Goal: Information Seeking & Learning: Find specific page/section

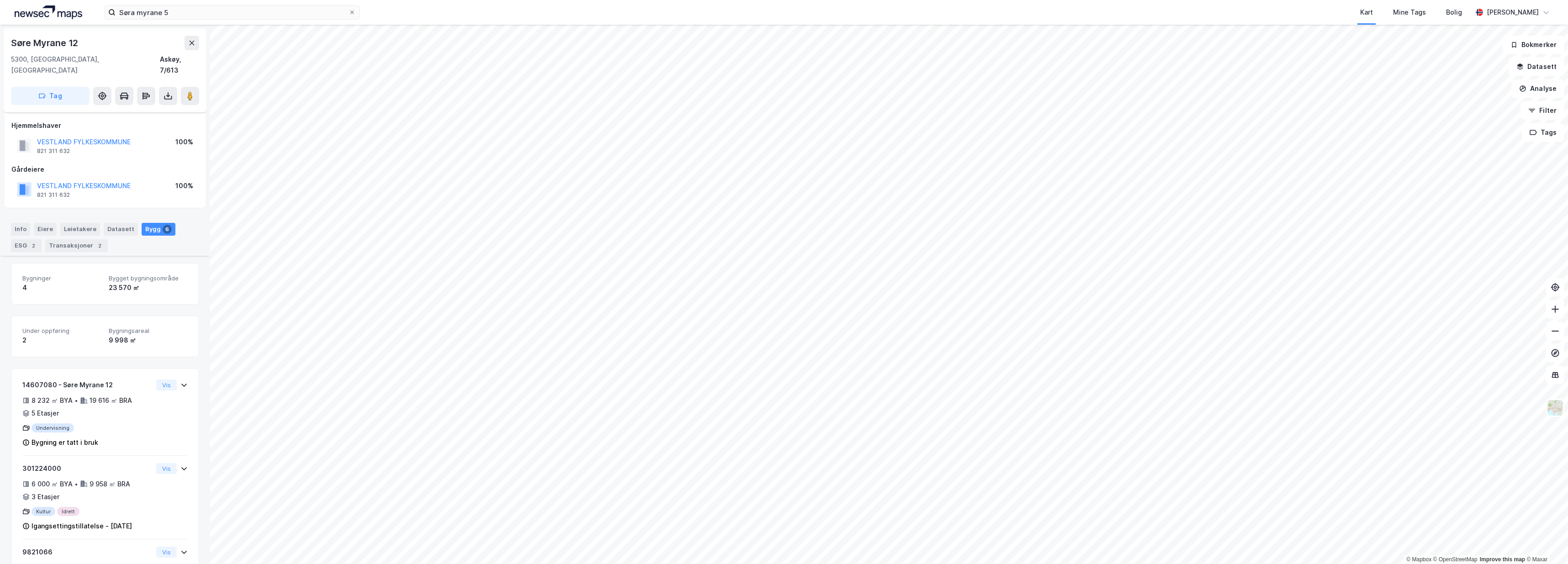
scroll to position [104, 0]
click at [0, 0] on button "VESTLAND FYLKESKOMMUNE" at bounding box center [0, 0] width 0 height 0
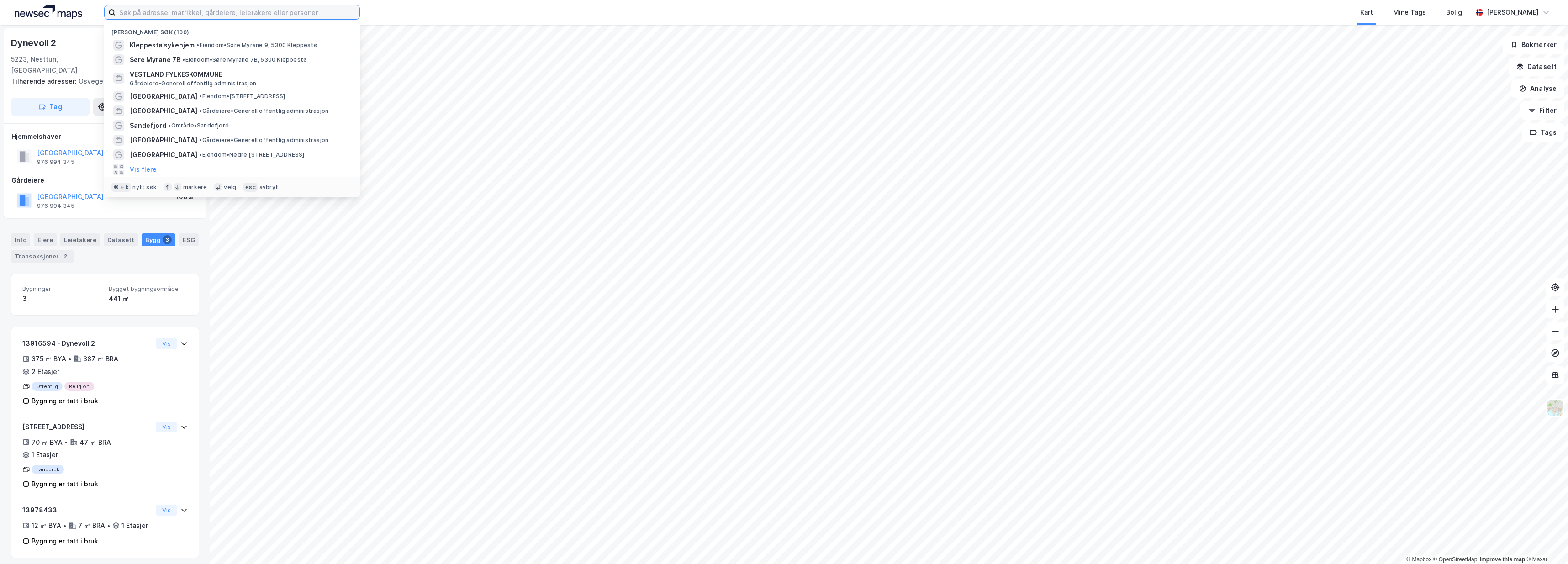
click at [290, 17] on input at bounding box center [237, 12] width 244 height 13
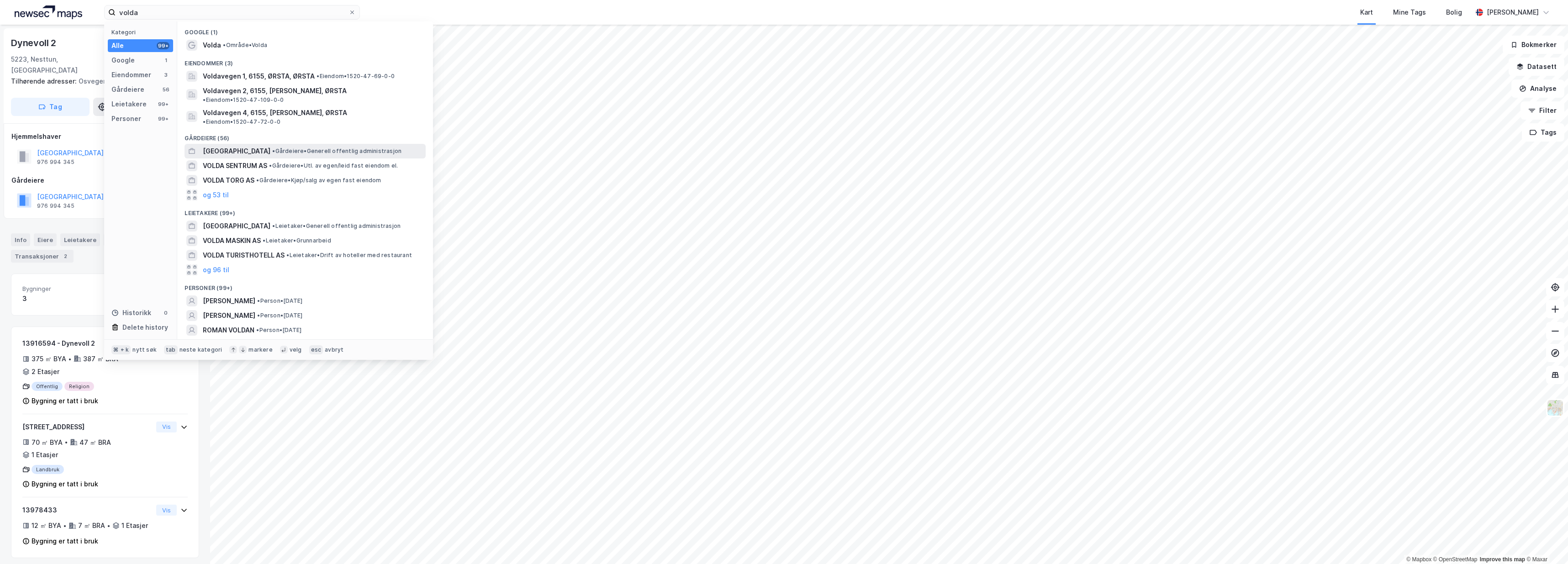
click at [272, 148] on span "• Gårdeiere • Generell offentlig administrasjon" at bounding box center [337, 151] width 129 height 7
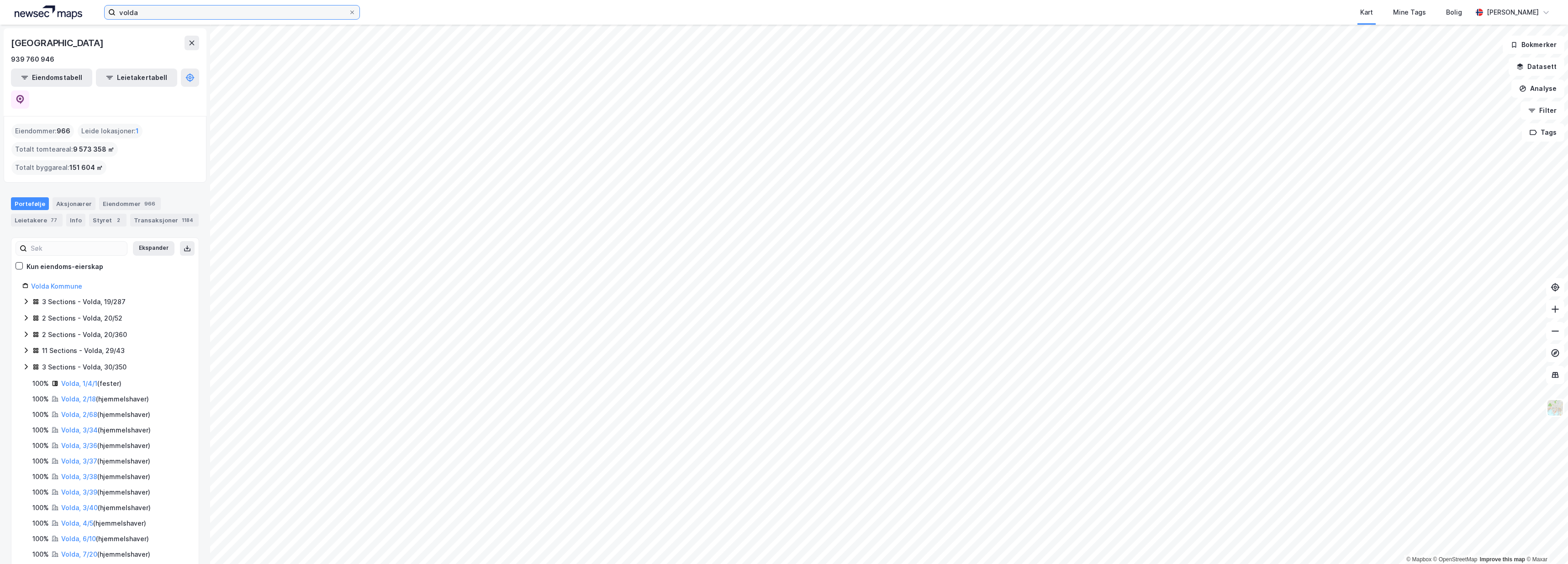
drag, startPoint x: 182, startPoint y: 13, endPoint x: 82, endPoint y: 8, distance: 100.1
click at [87, 9] on div "volda Kart Mine Tags Bolig Christer Svensen" at bounding box center [784, 12] width 1568 height 24
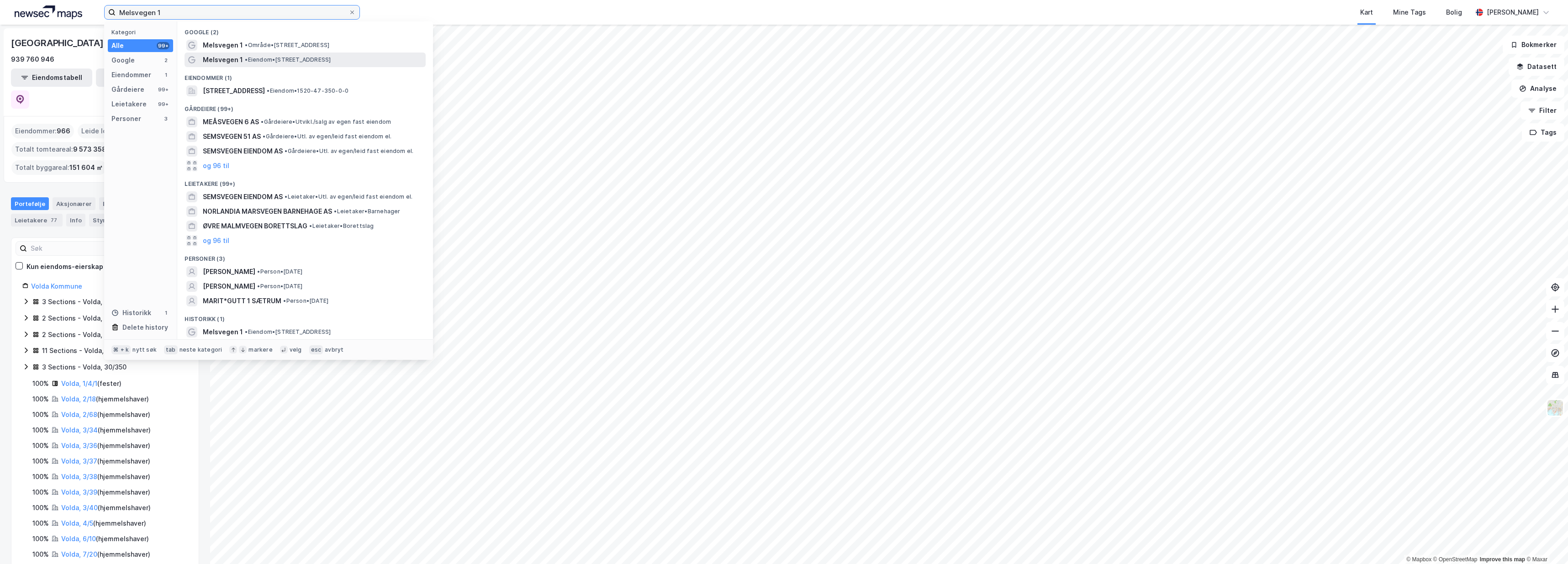
type input "Melsvegen 1"
click at [218, 59] on span "Melsvegen 1" at bounding box center [223, 60] width 40 height 11
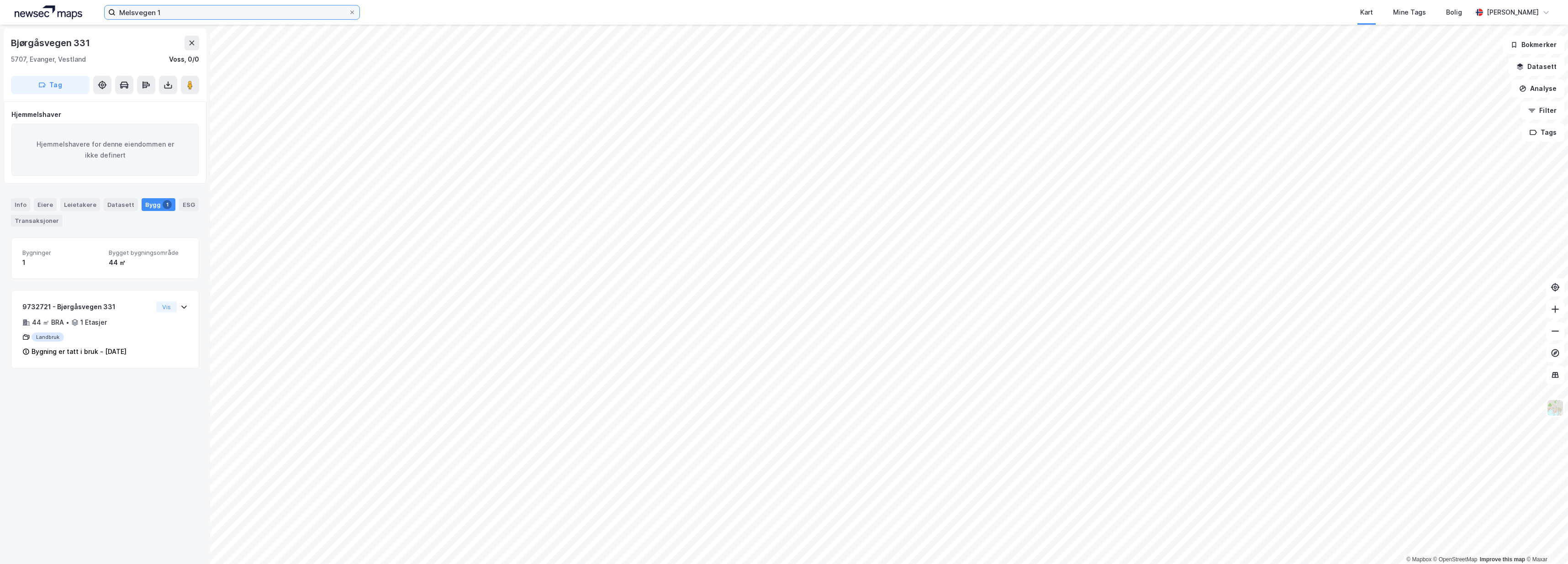
click at [187, 7] on input "Melsvegen 1" at bounding box center [232, 12] width 233 height 13
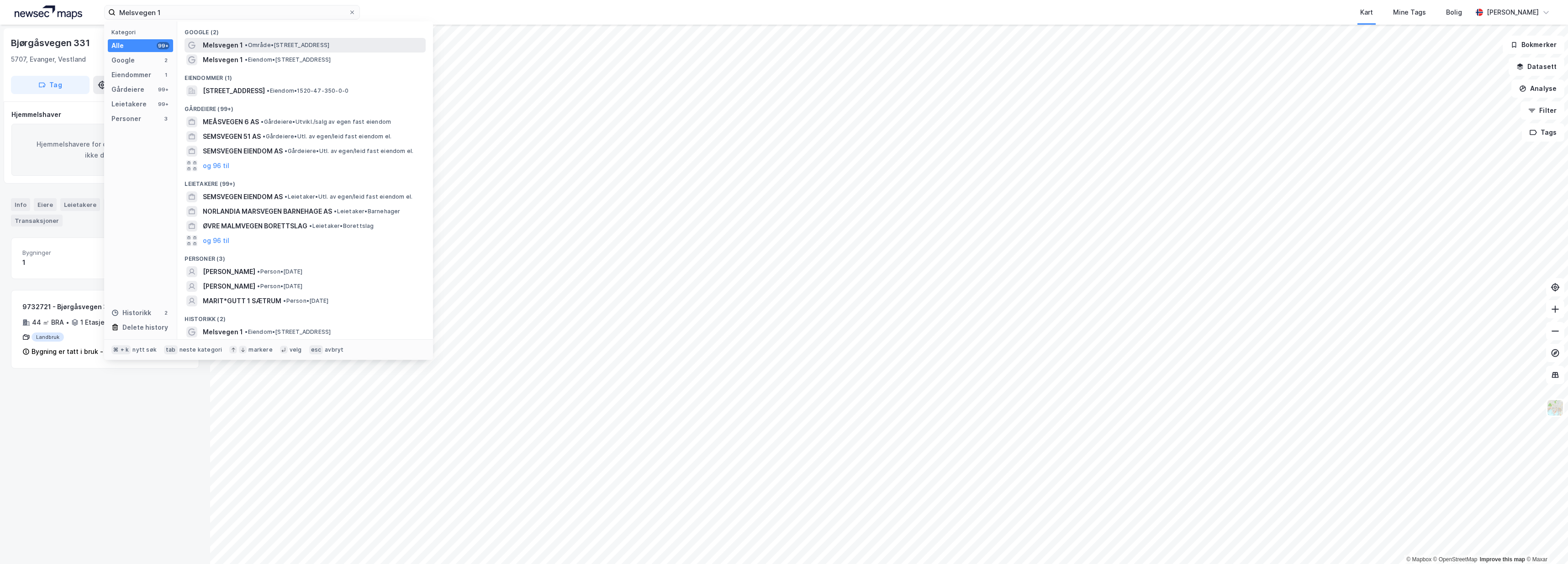
click at [230, 49] on span "Melsvegen 1" at bounding box center [223, 45] width 40 height 11
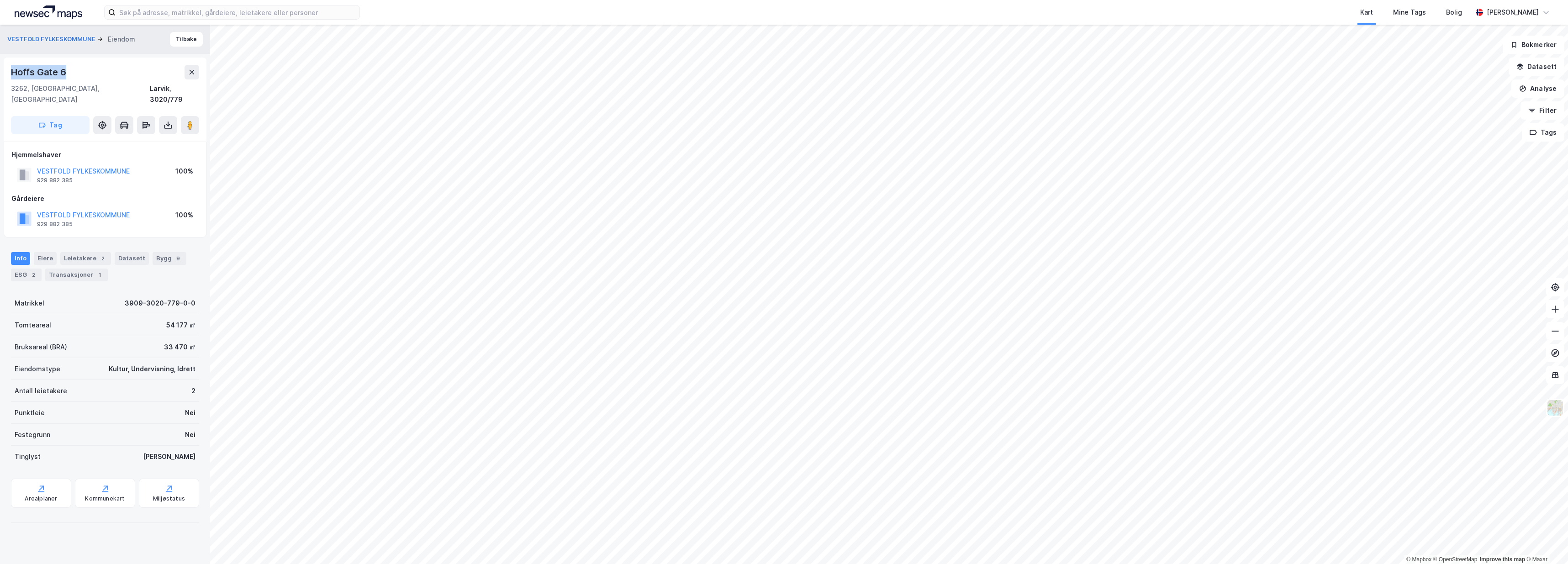
drag, startPoint x: 102, startPoint y: 76, endPoint x: 12, endPoint y: 74, distance: 90.0
click at [12, 74] on div "Hoffs Gate 6" at bounding box center [105, 72] width 188 height 15
copy div "Hoffs Gate 6"
click at [104, 76] on div "Hoffs Gate 6" at bounding box center [105, 72] width 188 height 15
click at [165, 252] on div "Bygg 9" at bounding box center [169, 258] width 34 height 13
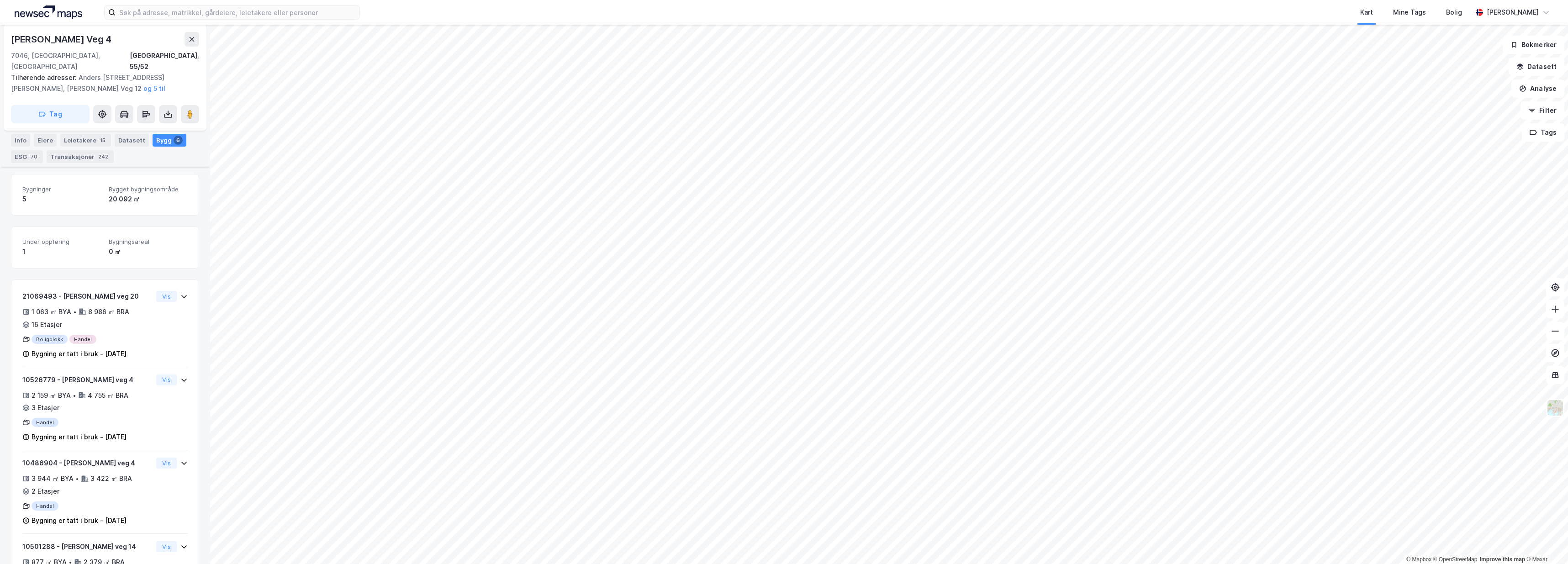
scroll to position [196, 0]
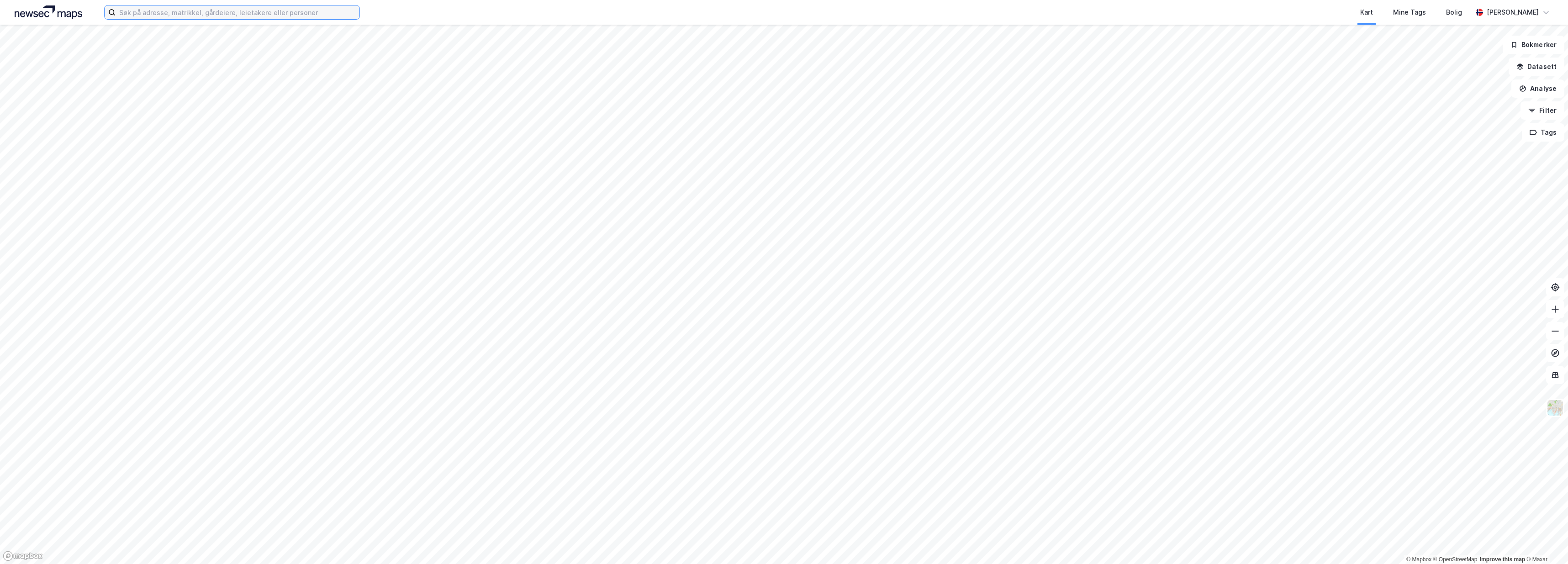
click at [196, 15] on input at bounding box center [237, 12] width 244 height 13
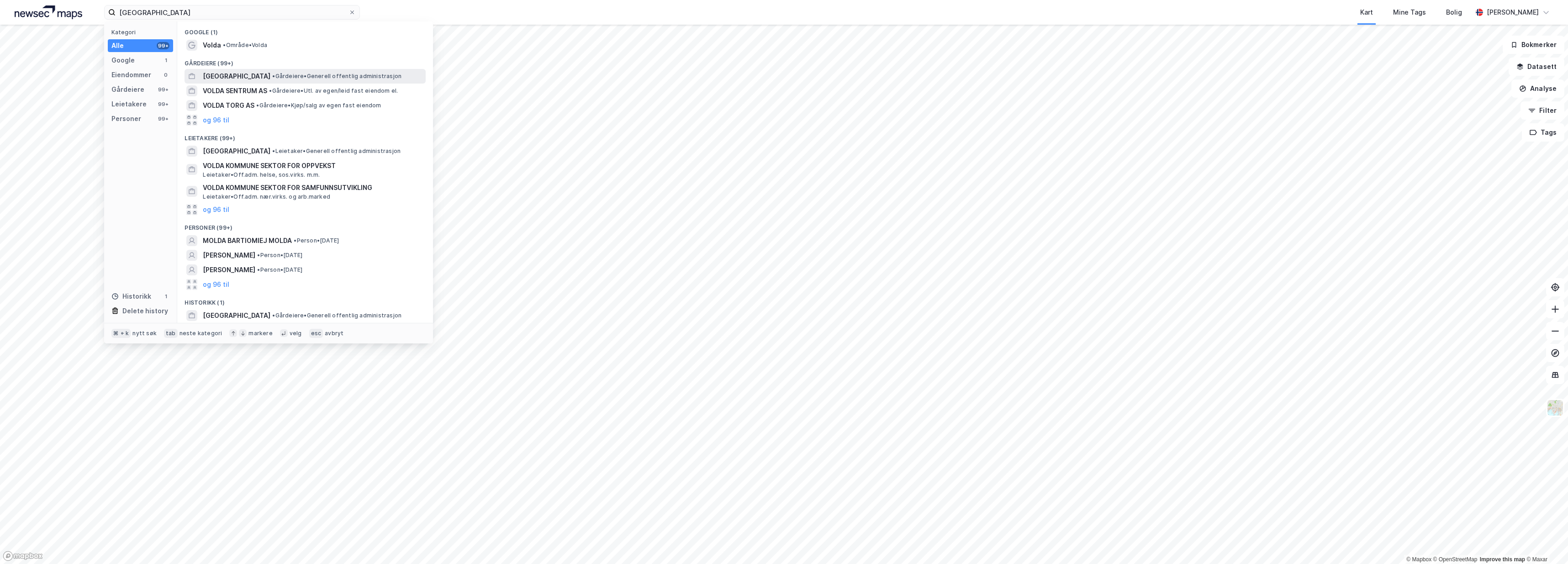
click at [231, 79] on span "[GEOGRAPHIC_DATA]" at bounding box center [236, 76] width 68 height 11
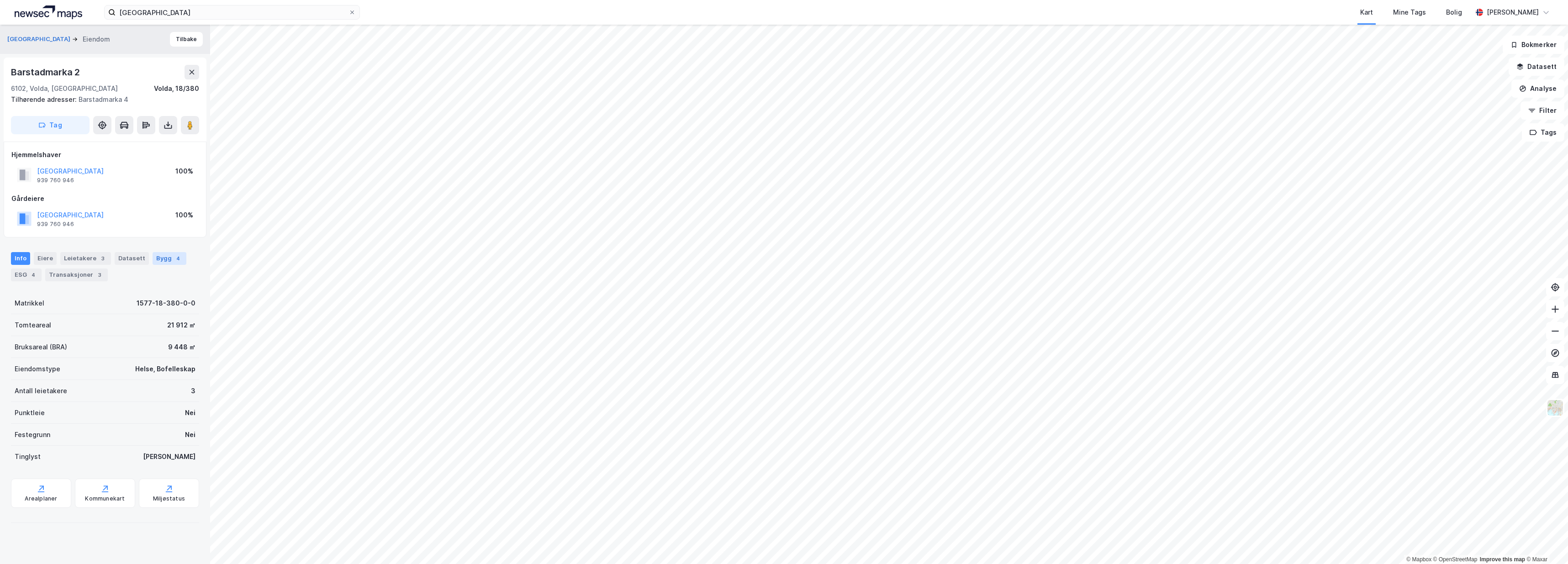
click at [174, 256] on div "4" at bounding box center [178, 258] width 9 height 9
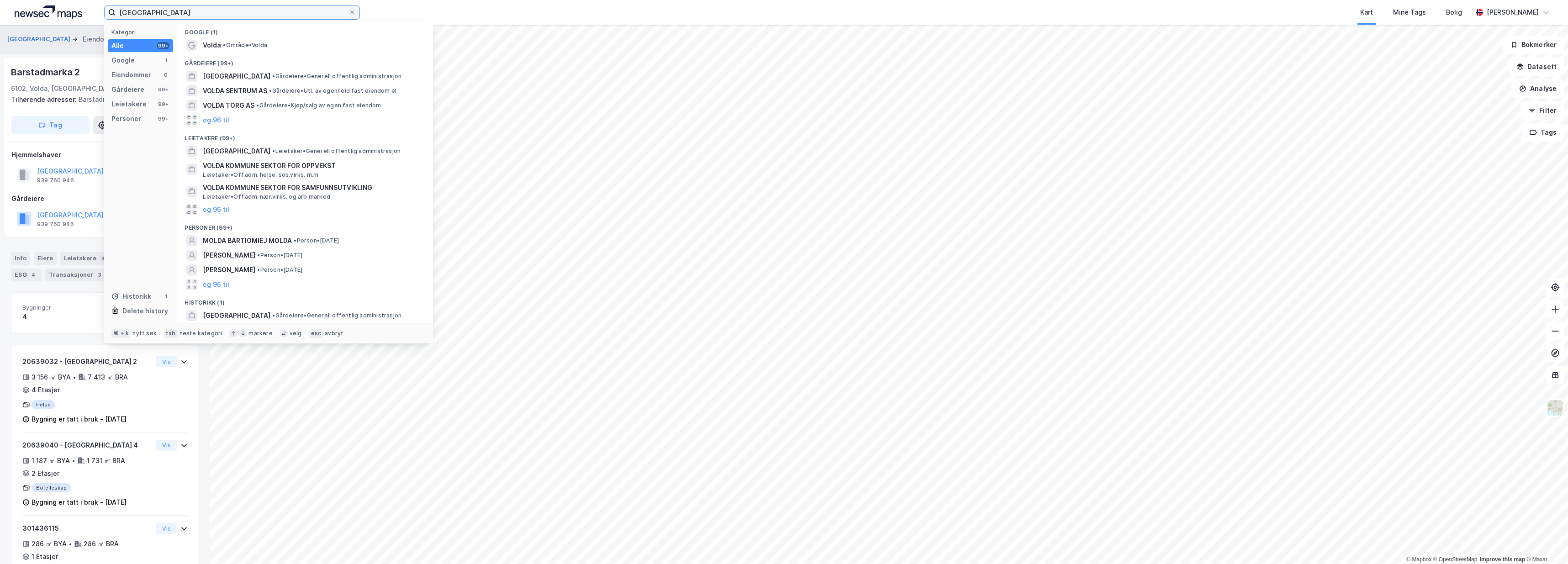
drag, startPoint x: 284, startPoint y: 15, endPoint x: 82, endPoint y: 18, distance: 202.0
click at [82, 18] on div "volda kommune Kategori Alle 99+ Google 1 Eiendommer 0 Gårdeiere 99+ Leietakere …" at bounding box center [784, 12] width 1568 height 24
drag, startPoint x: 174, startPoint y: 9, endPoint x: 105, endPoint y: 8, distance: 69.0
click at [105, 8] on label "volda kommune" at bounding box center [232, 12] width 256 height 15
click at [115, 8] on input "volda kommune" at bounding box center [232, 12] width 233 height 13
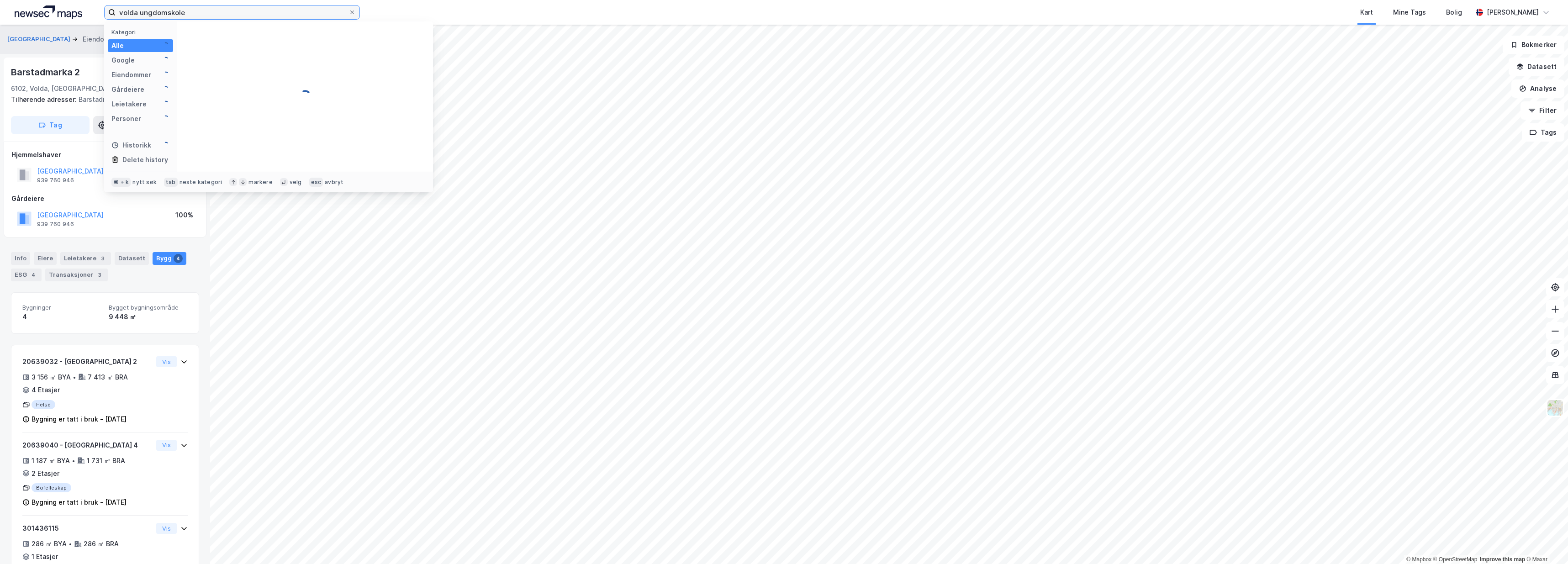
type input "volda ungdomskole"
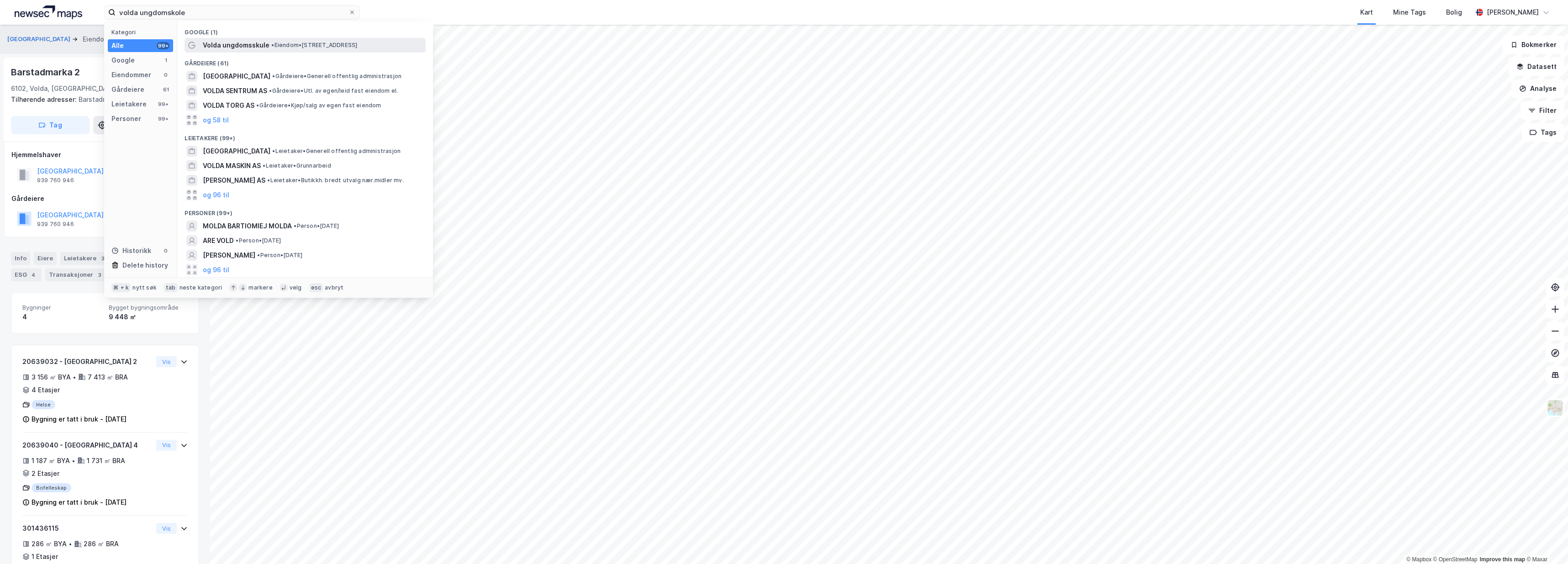
click at [193, 41] on icon at bounding box center [192, 45] width 7 height 7
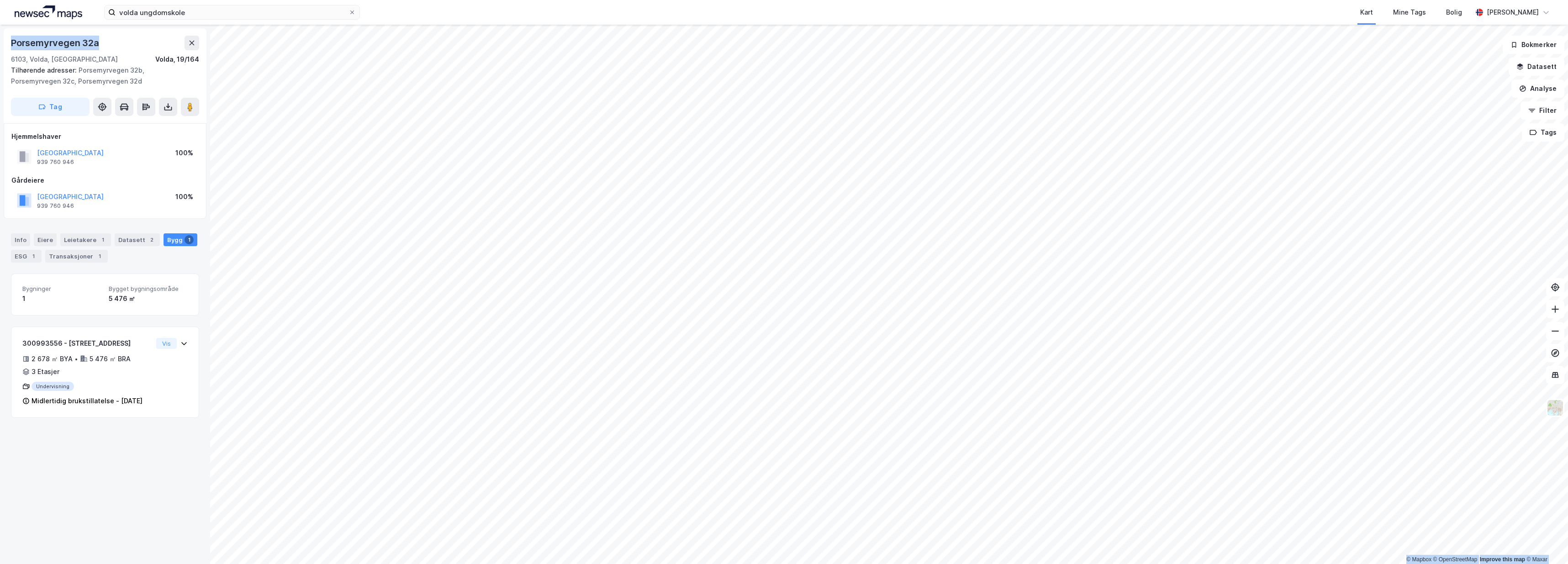
drag, startPoint x: 102, startPoint y: 43, endPoint x: -1, endPoint y: 38, distance: 103.1
click at [0, 38] on html "volda ungdomskole Kart Mine Tags Bolig Christer Svensen © Mapbox © OpenStreetMa…" at bounding box center [784, 282] width 1568 height 564
click at [43, 46] on div "Porsemyrvegen 32a" at bounding box center [56, 43] width 90 height 15
drag, startPoint x: 102, startPoint y: 43, endPoint x: 9, endPoint y: 46, distance: 93.0
click at [9, 46] on div "Porsemyrvegen 32a 6103, Volda, Møre Og Romsdal Volda, 19/164 Tilhørende adresse…" at bounding box center [105, 76] width 202 height 95
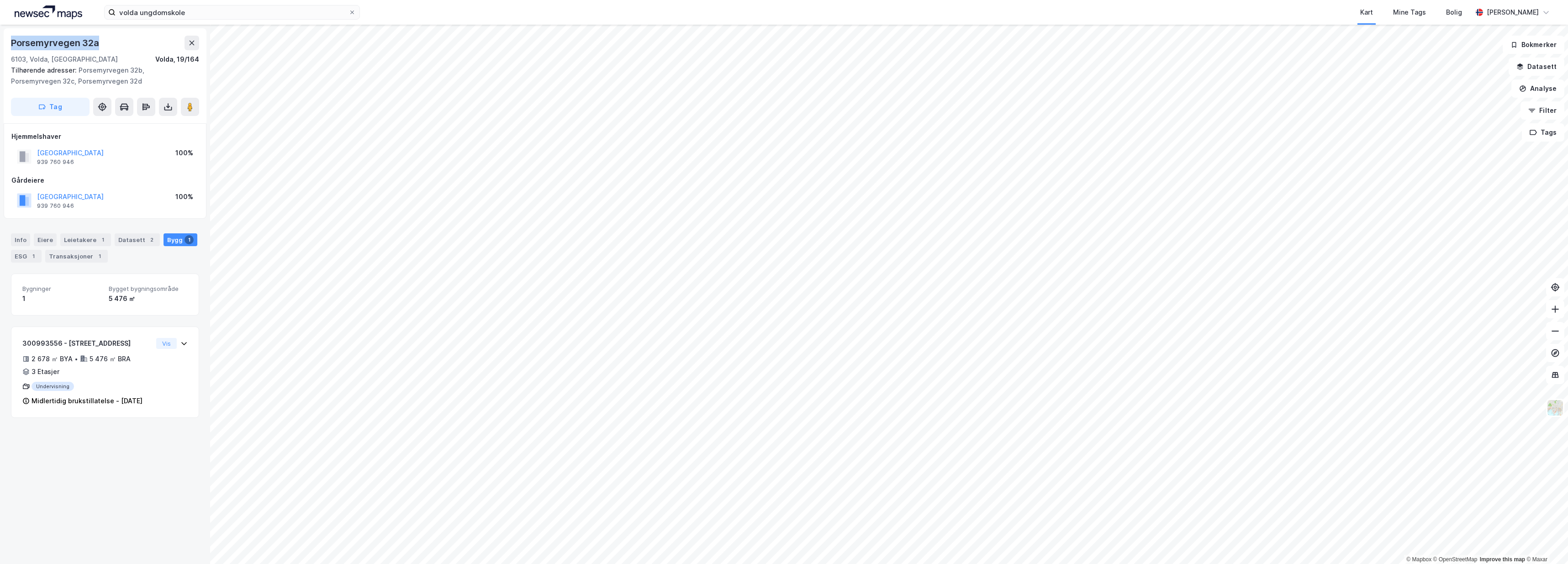
copy div "Porsemyrvegen 32a"
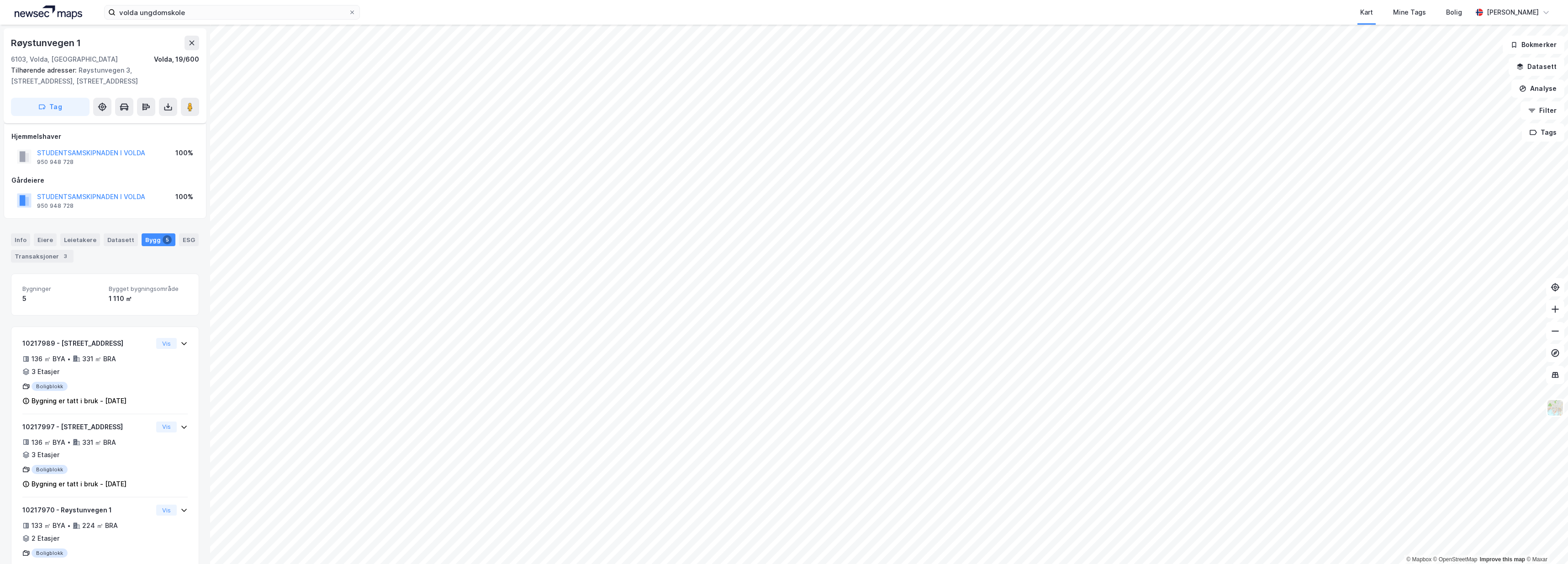
scroll to position [9, 0]
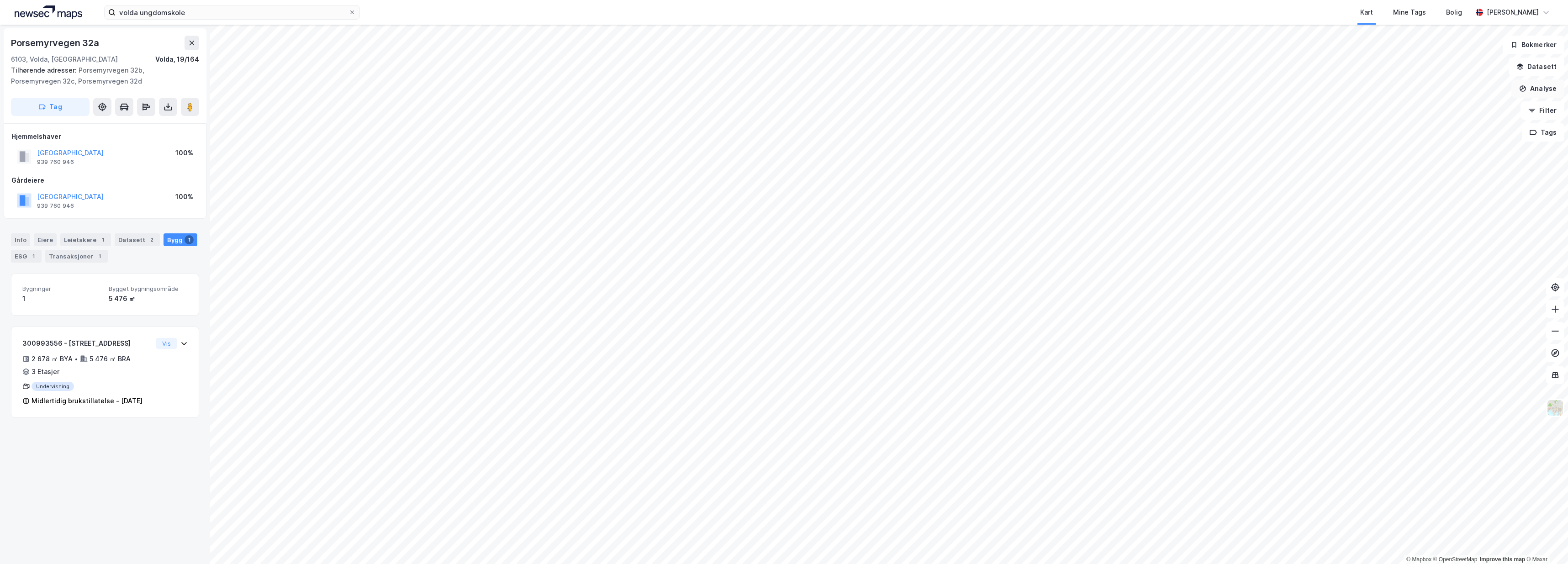
click at [1532, 86] on button "Analyse" at bounding box center [1538, 88] width 53 height 18
click at [1452, 91] on div "Mål avstand" at bounding box center [1458, 89] width 79 height 8
click at [1084, 76] on div "131,2m" at bounding box center [1076, 85] width 30 height 30
click at [918, 543] on button "Tilbakestill" at bounding box center [914, 544] width 63 height 18
click at [945, 548] on button "Lukk" at bounding box center [931, 544] width 41 height 18
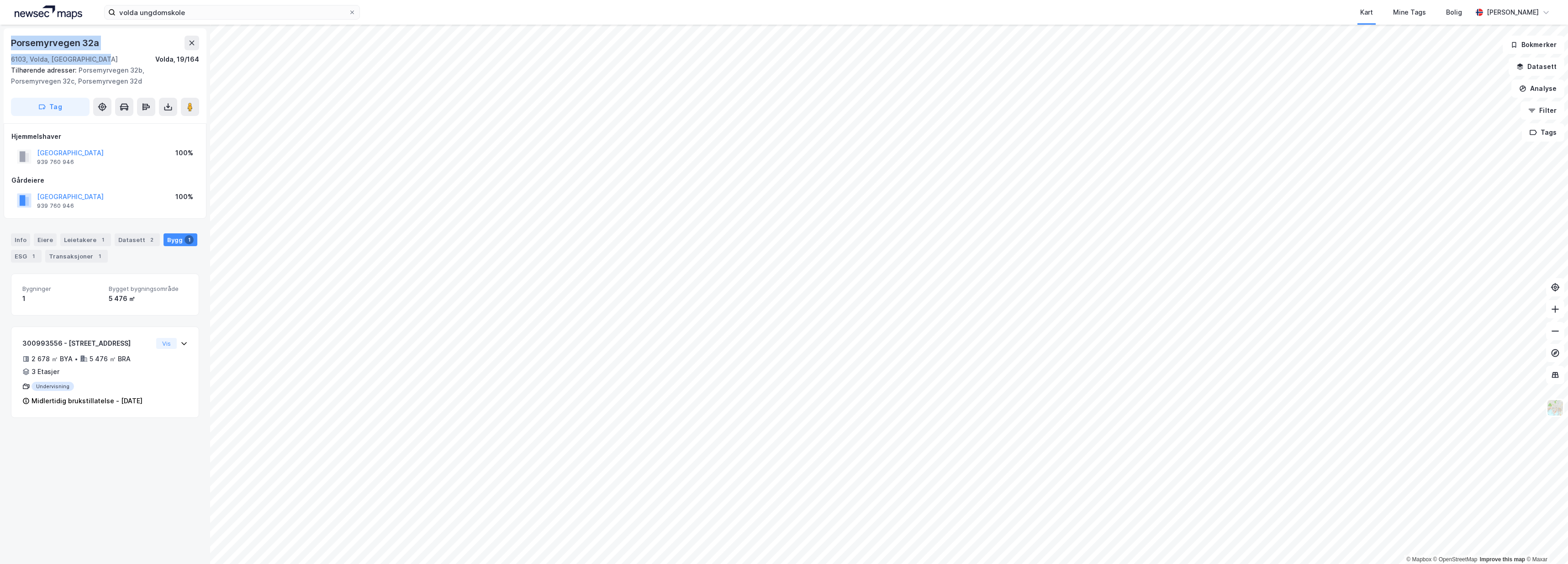
drag, startPoint x: 104, startPoint y: 57, endPoint x: 2, endPoint y: 37, distance: 103.9
click at [2, 37] on div "Porsemyrvegen 32a 6103, Volda, Møre Og Romsdal Volda, 19/164 Tilhørende adresse…" at bounding box center [105, 294] width 210 height 539
copy div "Porsemyrvegen 32a 6103, Volda, Møre Og Romsdal"
click at [85, 48] on div "Porsemyrvegen 32a" at bounding box center [56, 43] width 90 height 15
drag, startPoint x: 100, startPoint y: 41, endPoint x: 11, endPoint y: 46, distance: 89.1
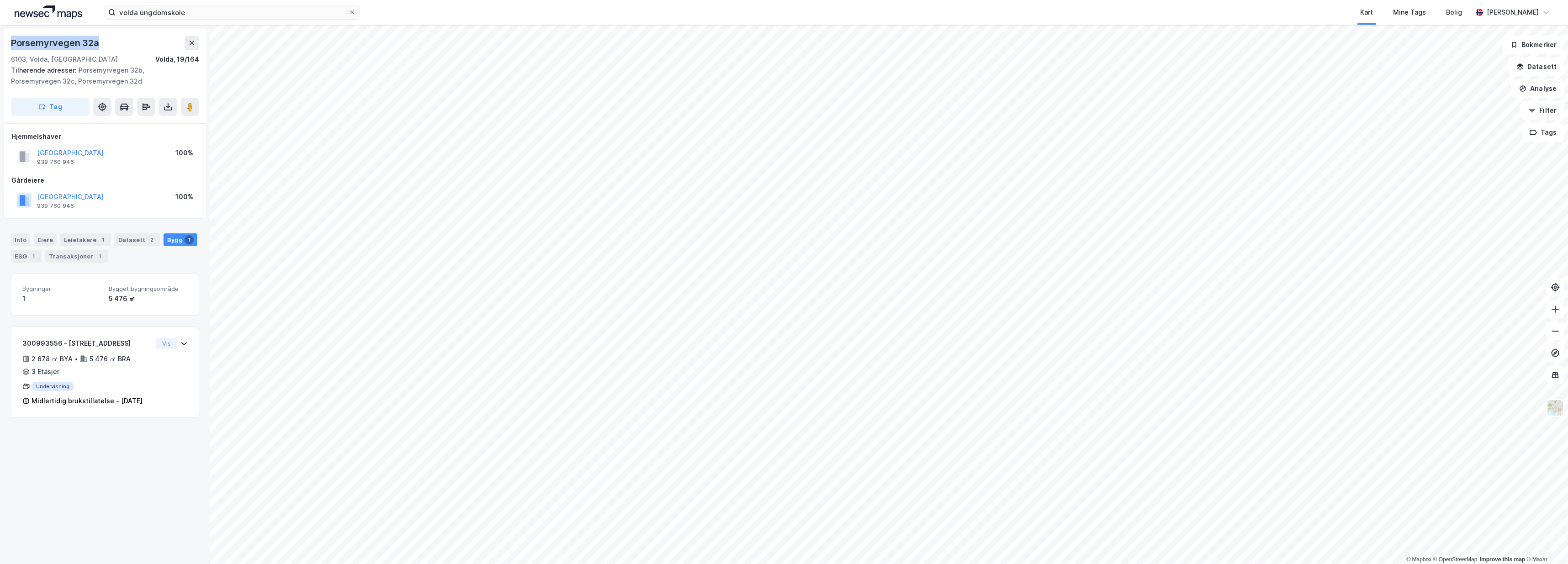
click at [11, 46] on div "Porsemyrvegen 32a" at bounding box center [56, 43] width 90 height 15
copy div "Porsemyrvegen 32a"
click at [123, 45] on div "Porsemyrvegen 32a" at bounding box center [105, 43] width 188 height 15
click at [96, 204] on div "VOLDA KOMMUNE 939 760 946 100%" at bounding box center [105, 201] width 187 height 22
drag, startPoint x: 96, startPoint y: 204, endPoint x: 39, endPoint y: 193, distance: 58.1
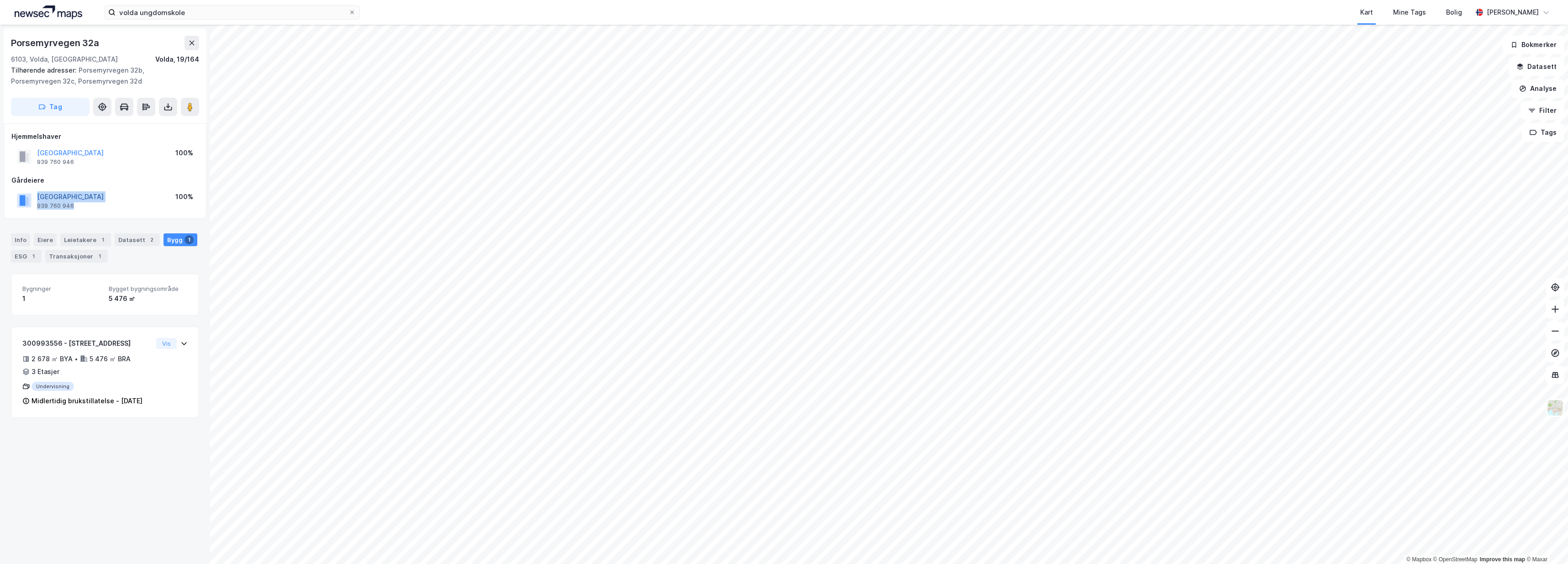
click at [39, 193] on div "VOLDA KOMMUNE 939 760 946 100%" at bounding box center [105, 201] width 187 height 22
copy div "VOLDA KOMMUNE 939 760 946"
click at [60, 52] on div "Porsemyrvegen 32a 6103, Volda, Møre Og Romsdal Volda, 19/164" at bounding box center [105, 50] width 188 height 29
drag, startPoint x: 96, startPoint y: 59, endPoint x: 4, endPoint y: 43, distance: 93.4
click at [4, 43] on div "Porsemyrvegen 32a 6103, Volda, Møre Og Romsdal Volda, 19/164 Tilhørende adresse…" at bounding box center [105, 76] width 202 height 95
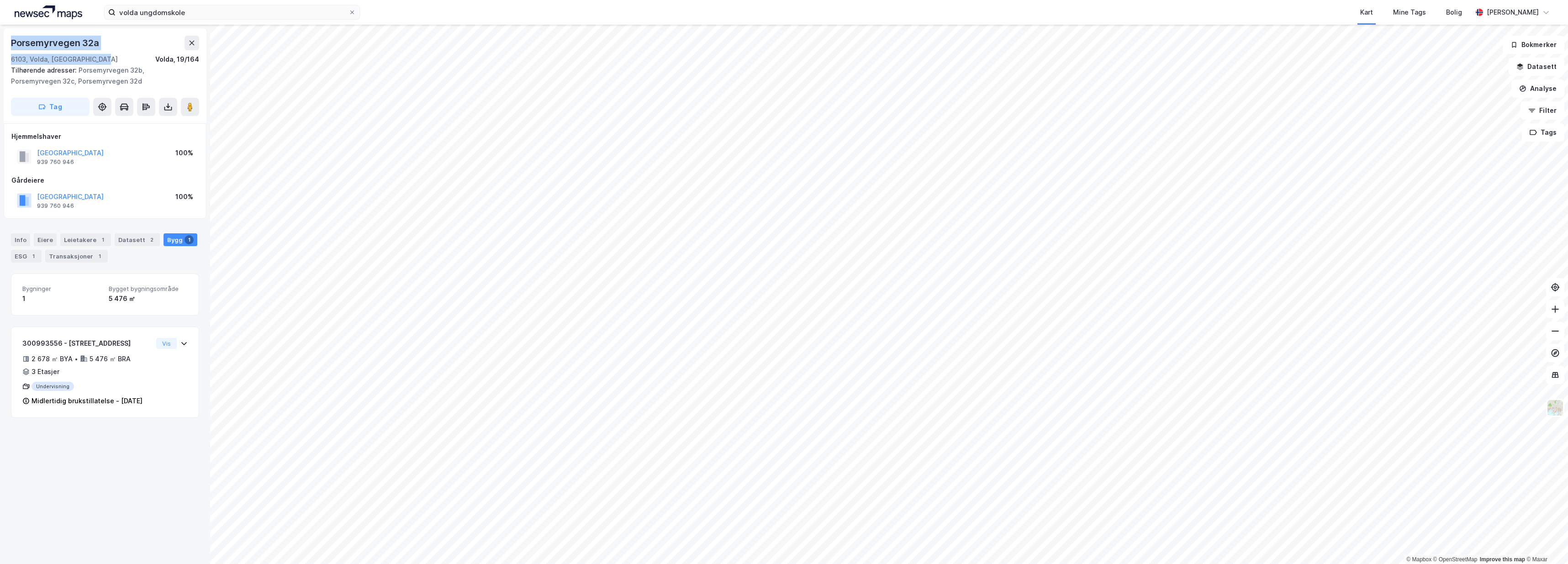
copy div "Porsemyrvegen 32a 6103, Volda, Møre Og Romsdal"
click at [0, 0] on button "VOLDA KOMMUNE" at bounding box center [0, 0] width 0 height 0
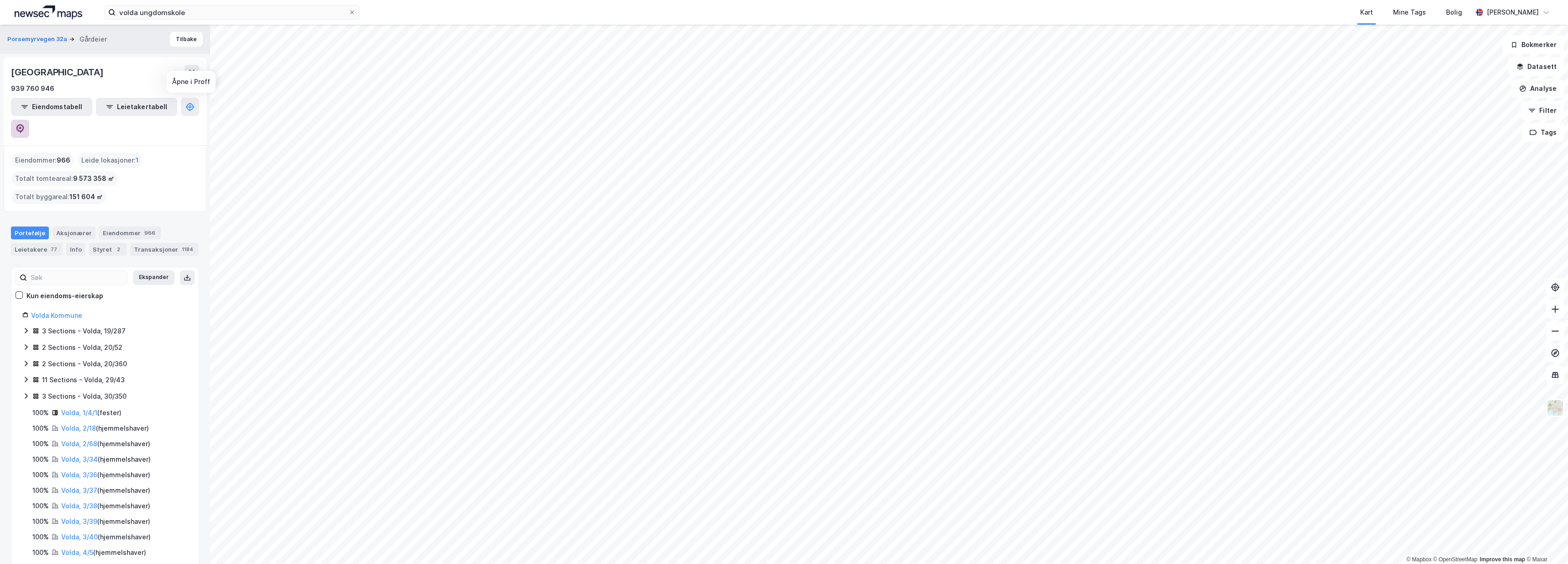
click at [29, 120] on button at bounding box center [20, 129] width 18 height 18
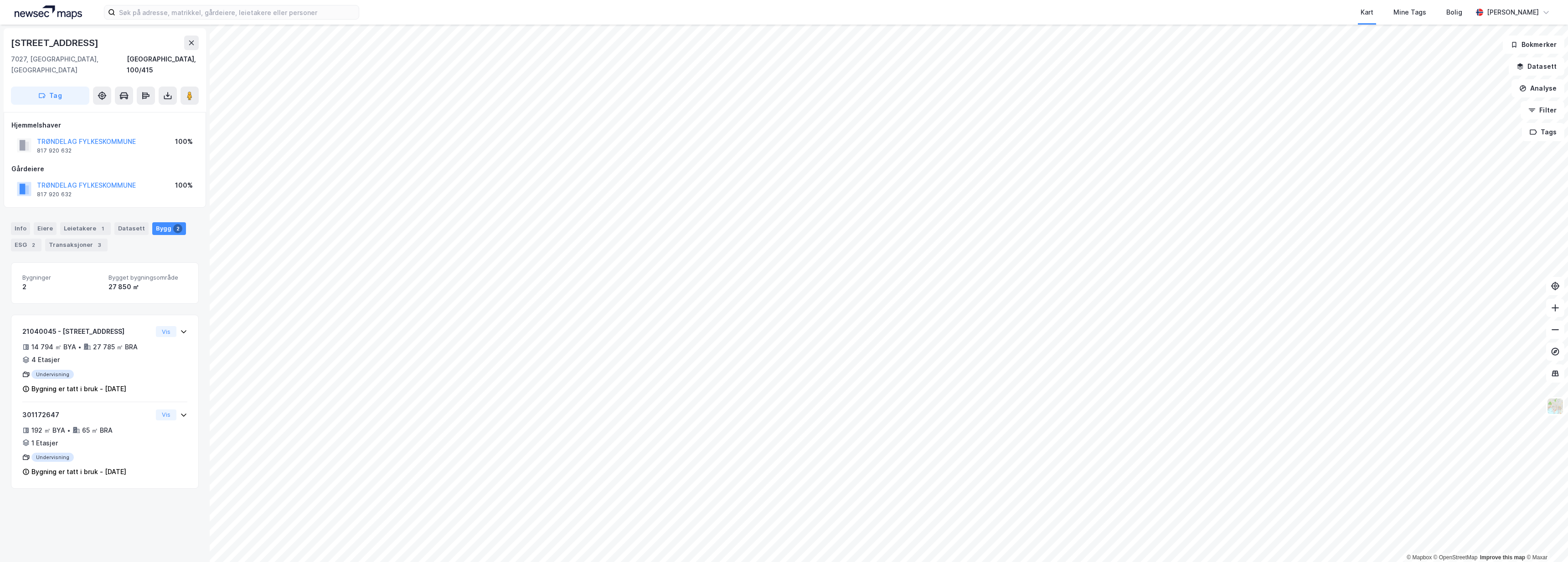
click at [1178, 0] on div "Kart Mine Tags Bolig" at bounding box center [937, 12] width 1069 height 24
click at [180, 12] on input at bounding box center [237, 12] width 243 height 13
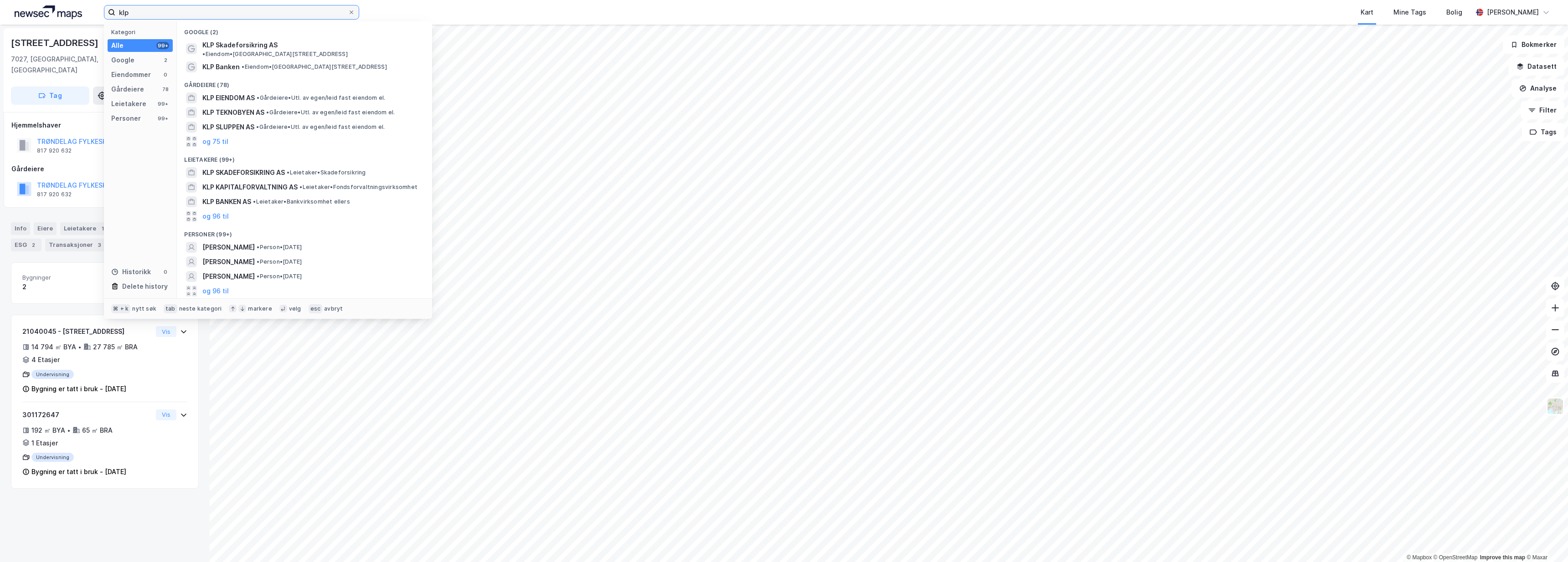
type input "klo"
drag, startPoint x: 180, startPoint y: 12, endPoint x: 243, endPoint y: 91, distance: 101.0
click at [243, 92] on span "KLP EIENDOM AS" at bounding box center [228, 98] width 52 height 11
